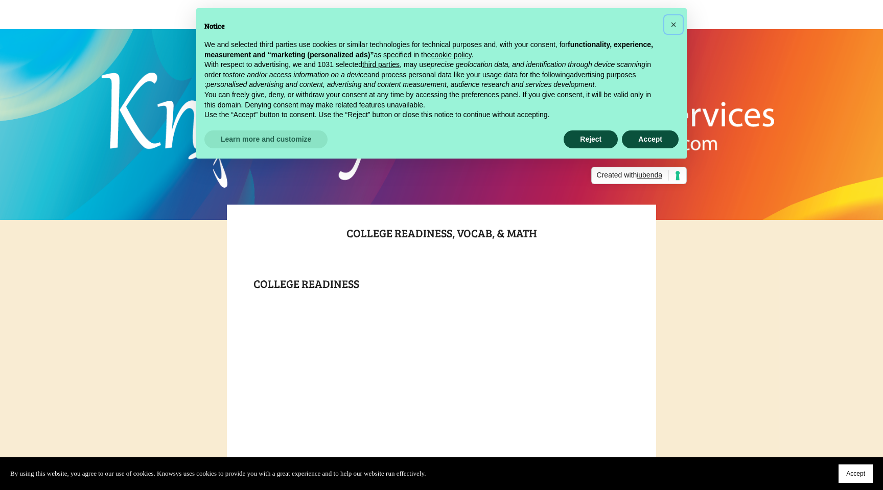
drag, startPoint x: 673, startPoint y: 26, endPoint x: 603, endPoint y: 71, distance: 83.7
click at [673, 26] on span "×" at bounding box center [674, 24] width 6 height 11
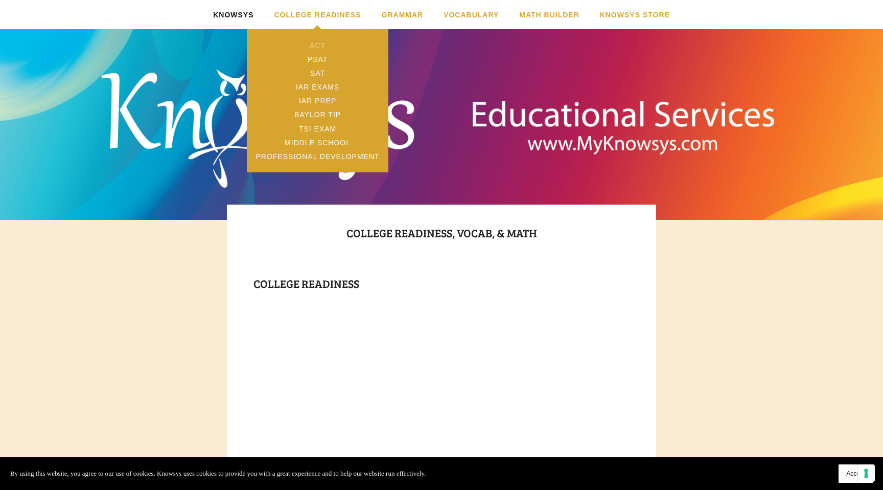
click at [320, 47] on link "ACT" at bounding box center [318, 45] width 142 height 14
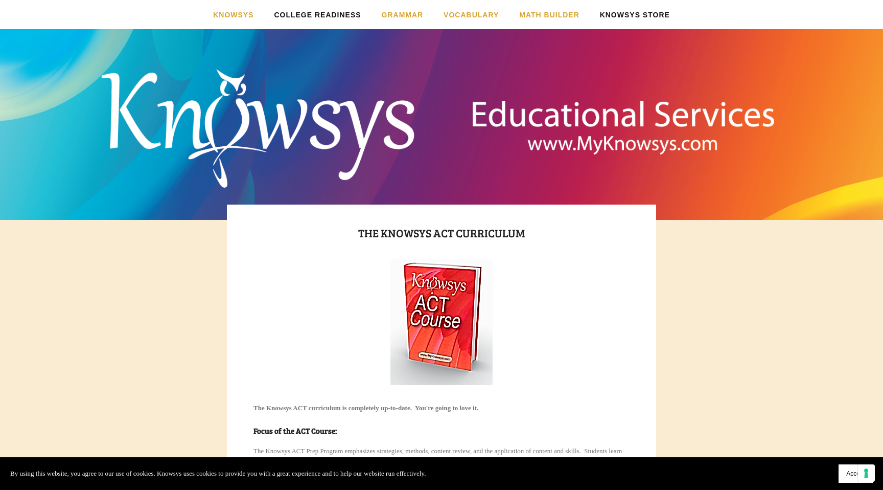
click at [623, 13] on link "Knowsys Store" at bounding box center [635, 14] width 70 height 29
